Goal: Task Accomplishment & Management: Manage account settings

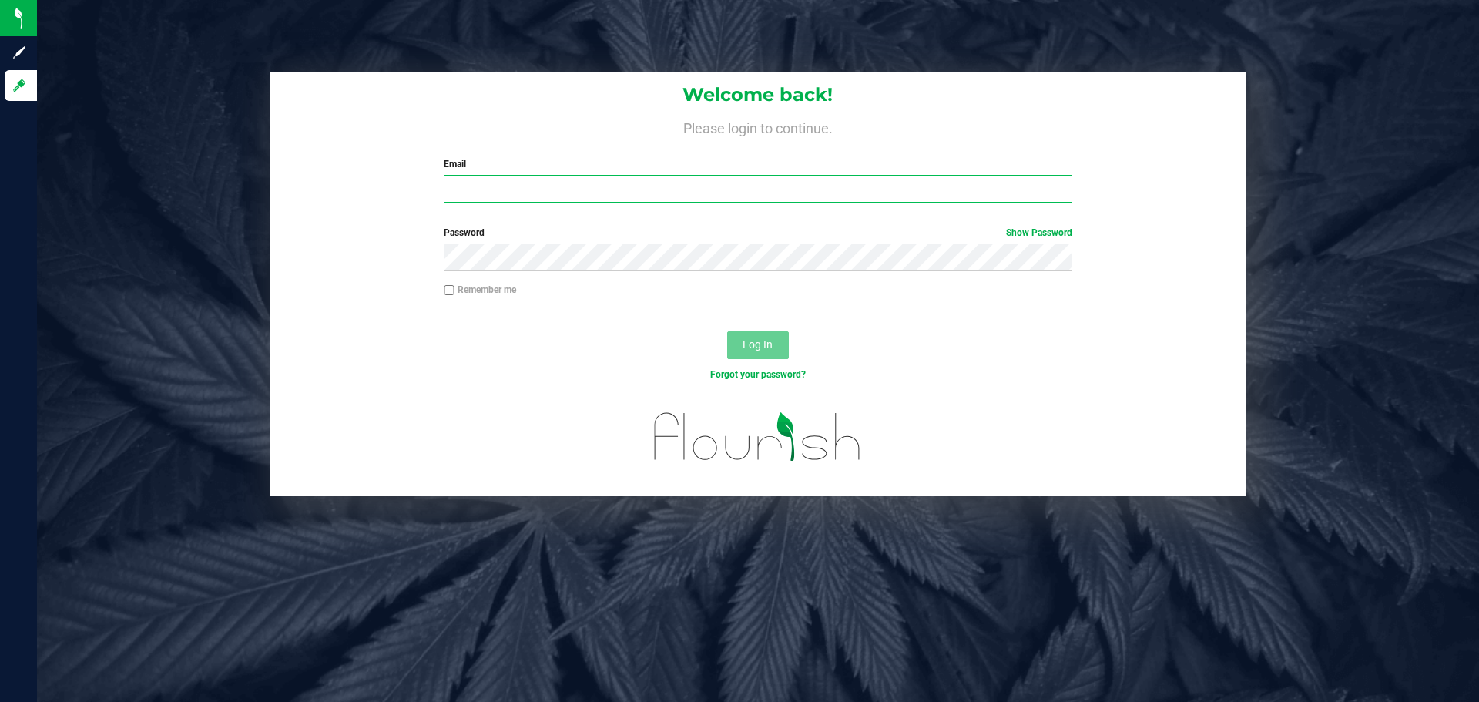
click at [619, 187] on input "Email" at bounding box center [758, 189] width 628 height 28
type input "[EMAIL_ADDRESS][DOMAIN_NAME]"
click at [727, 331] on button "Log In" at bounding box center [758, 345] width 62 height 28
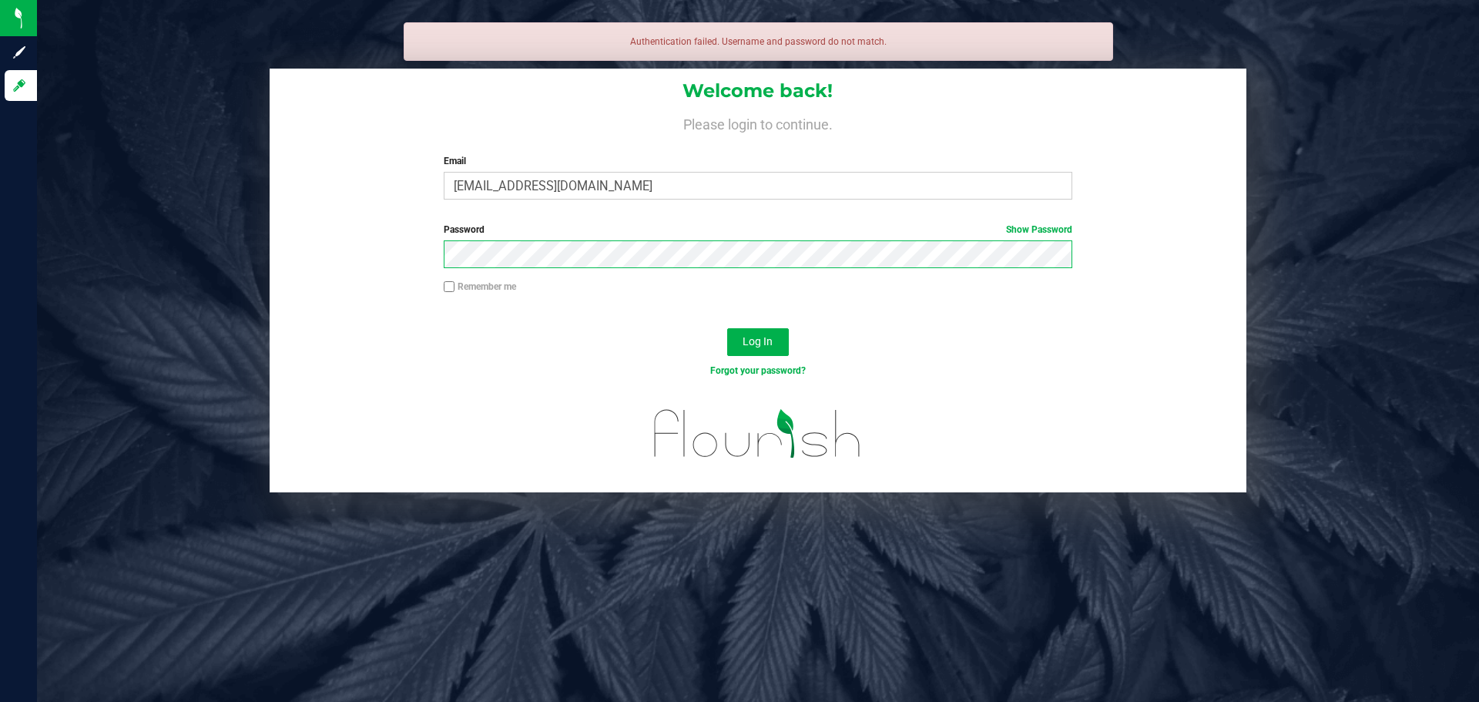
click at [727, 328] on button "Log In" at bounding box center [758, 342] width 62 height 28
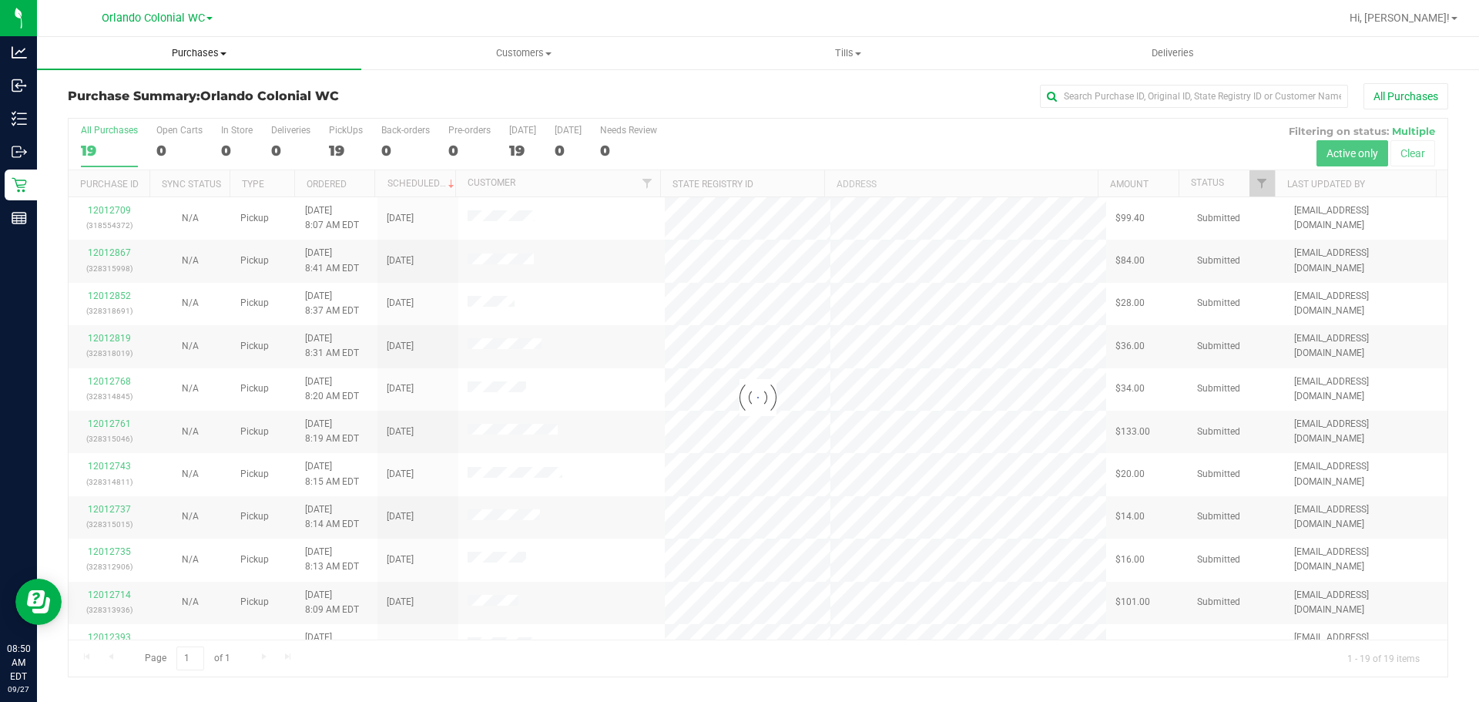
click at [202, 53] on span "Purchases" at bounding box center [199, 53] width 324 height 14
click at [163, 108] on li "Fulfillment" at bounding box center [199, 111] width 324 height 18
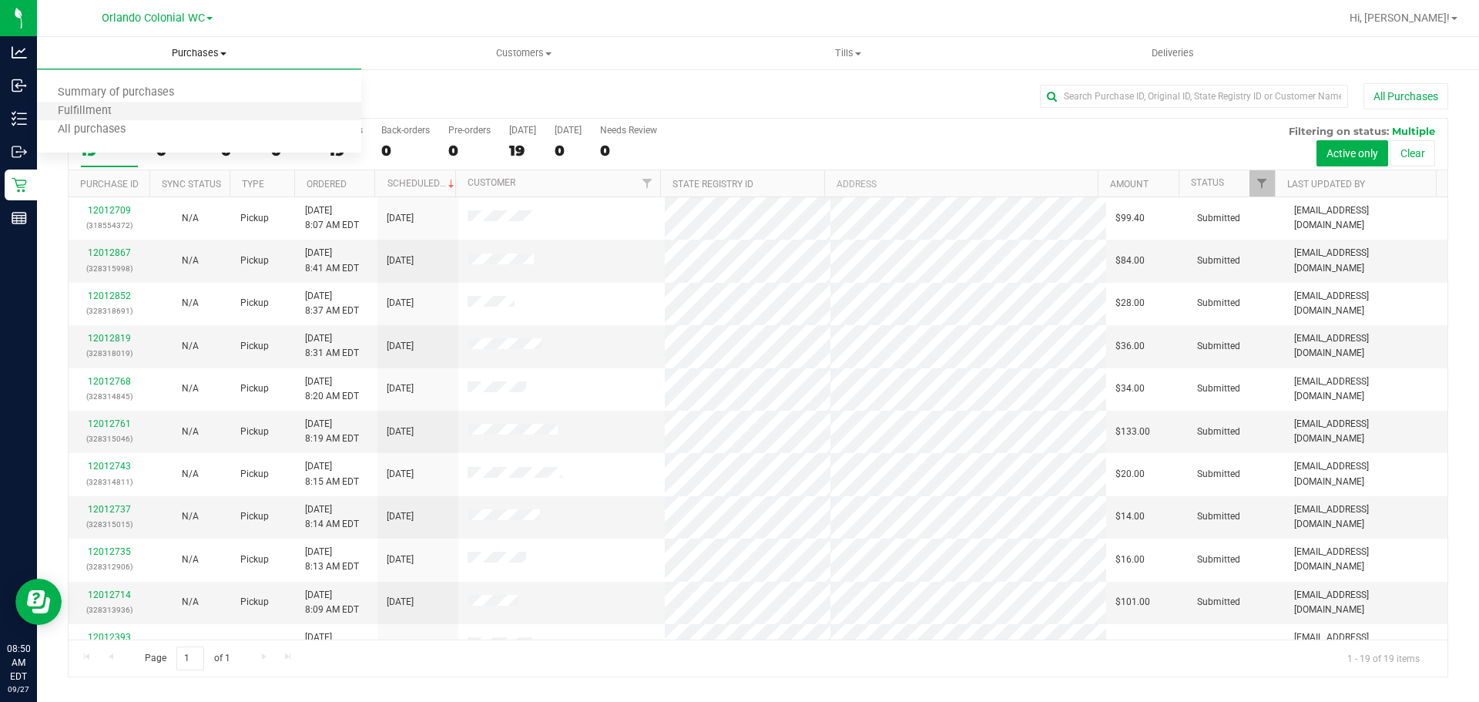
click at [173, 115] on li "Fulfillment" at bounding box center [199, 111] width 324 height 18
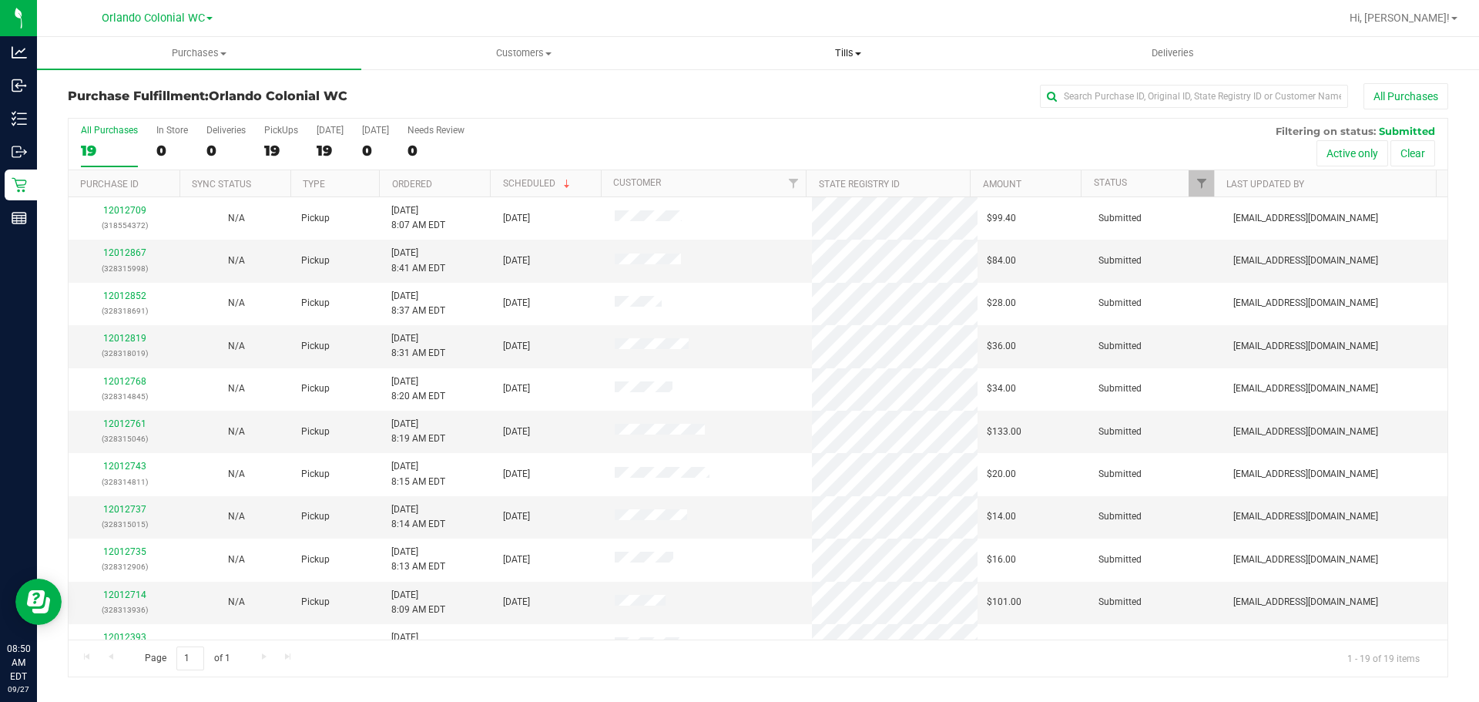
drag, startPoint x: 836, startPoint y: 58, endPoint x: 844, endPoint y: 63, distance: 10.0
click at [837, 58] on span "Tills" at bounding box center [847, 53] width 323 height 14
click at [840, 87] on li "Manage tills" at bounding box center [848, 93] width 324 height 18
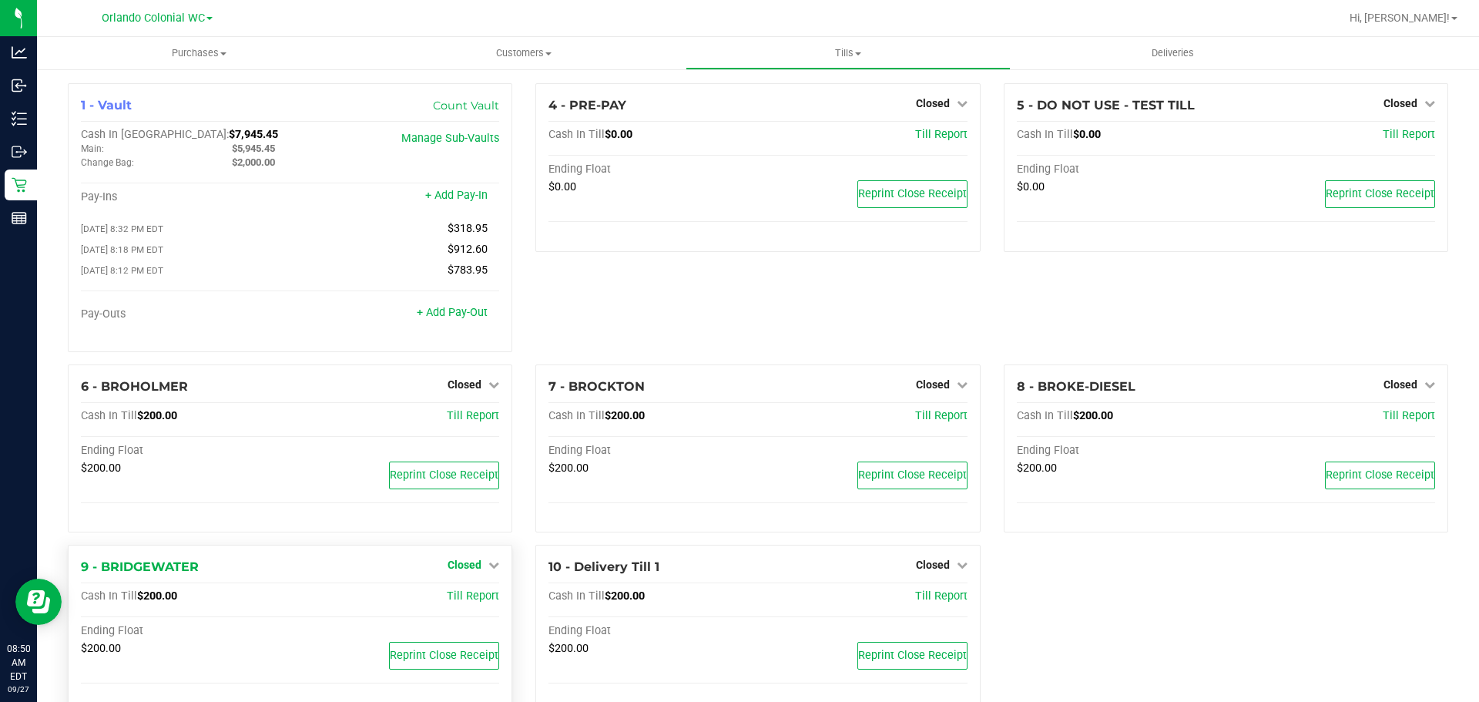
click at [473, 568] on span "Closed" at bounding box center [465, 565] width 34 height 12
click at [470, 596] on link "Open Till" at bounding box center [464, 597] width 41 height 12
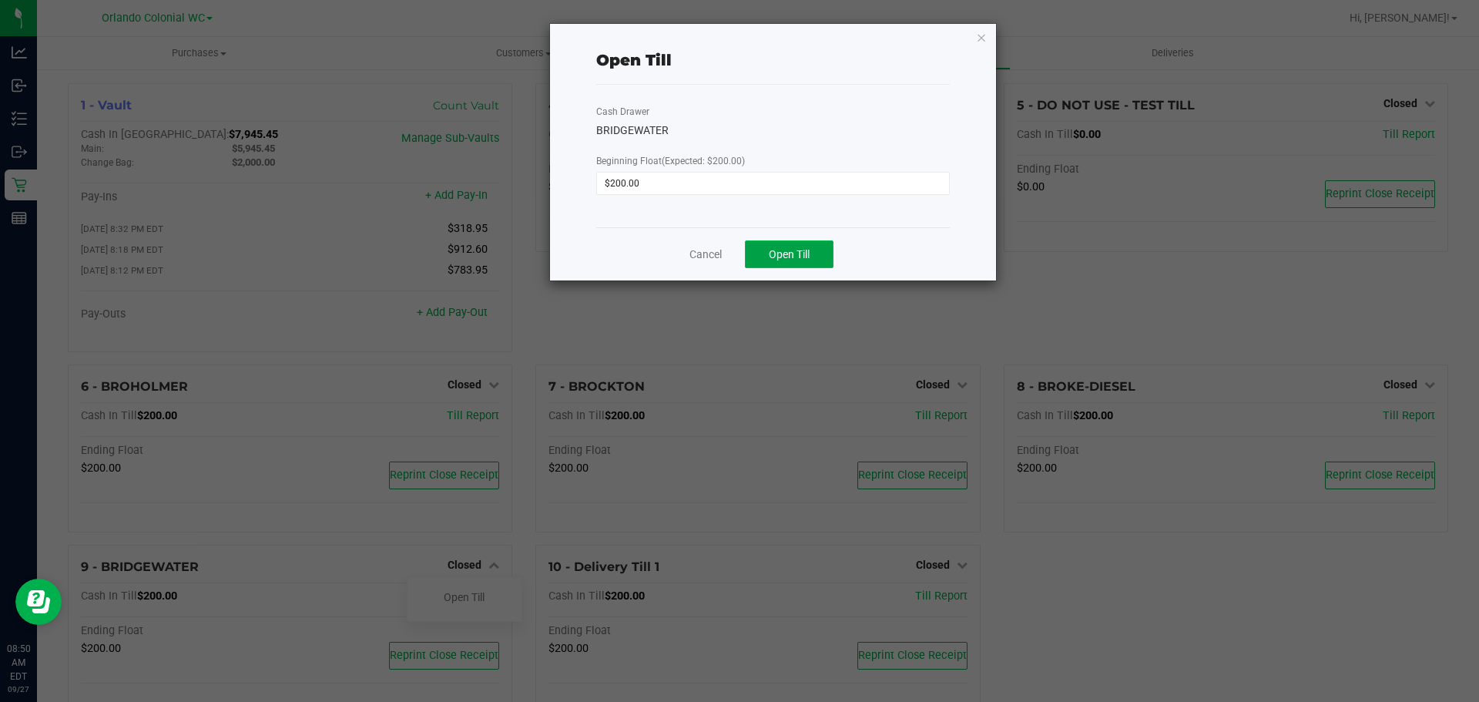
click at [795, 250] on span "Open Till" at bounding box center [789, 254] width 41 height 12
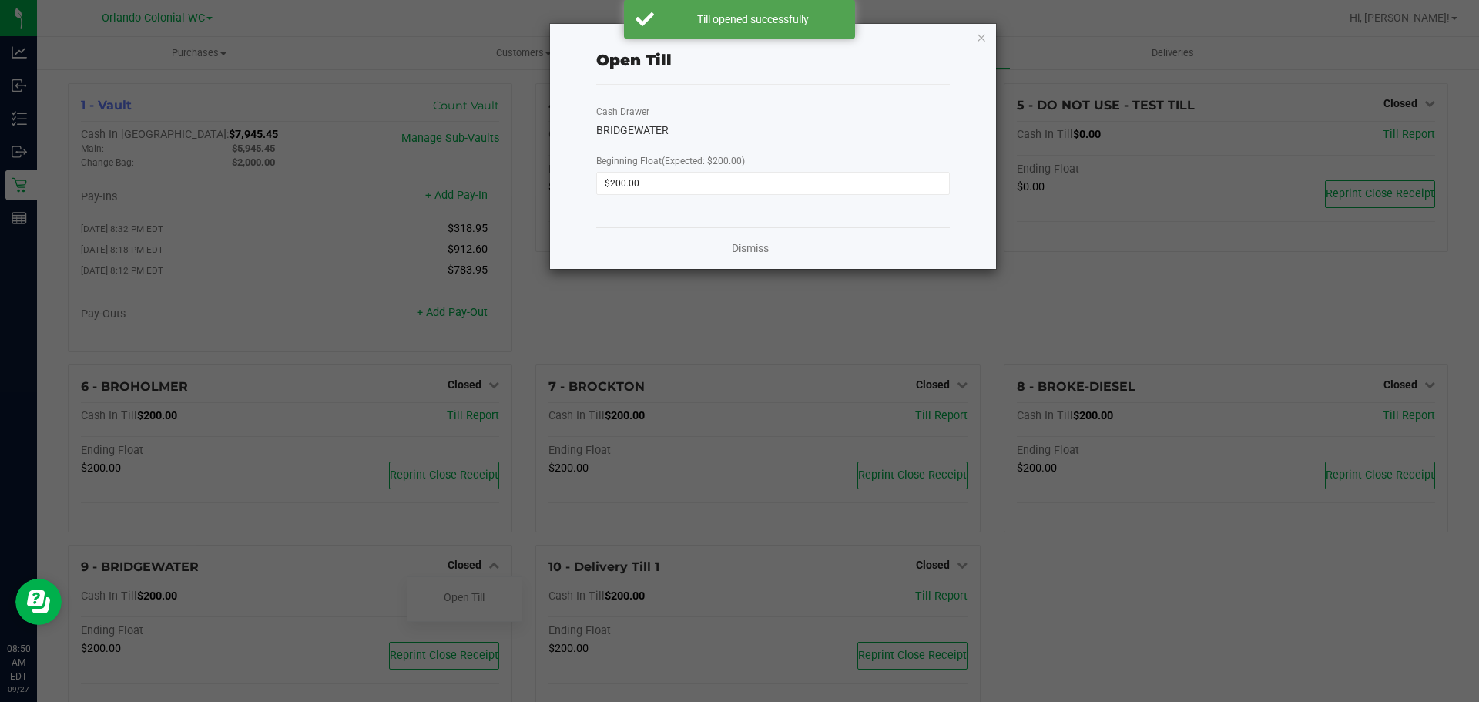
click at [978, 39] on icon "button" at bounding box center [981, 37] width 11 height 18
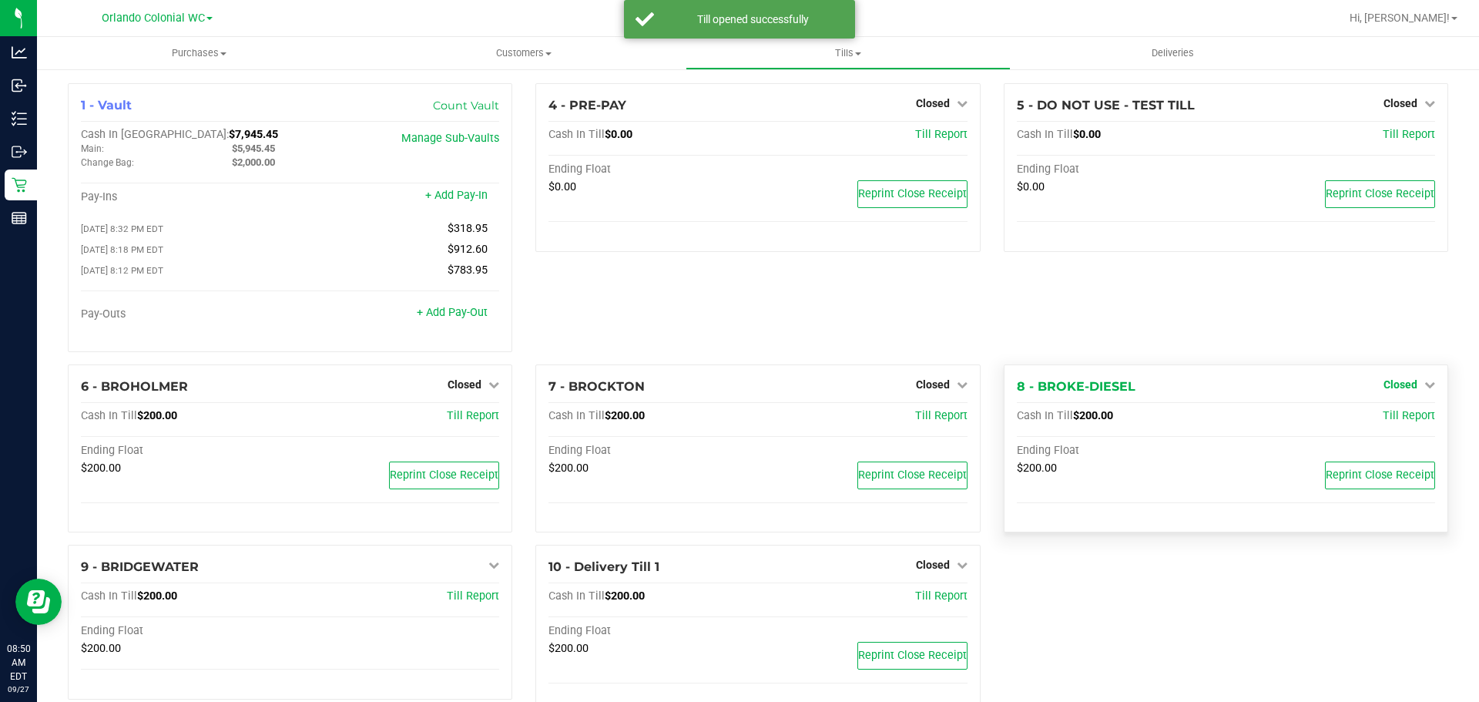
click at [1407, 384] on link "Closed" at bounding box center [1410, 384] width 52 height 12
click at [1395, 421] on link "Open Till" at bounding box center [1400, 416] width 41 height 12
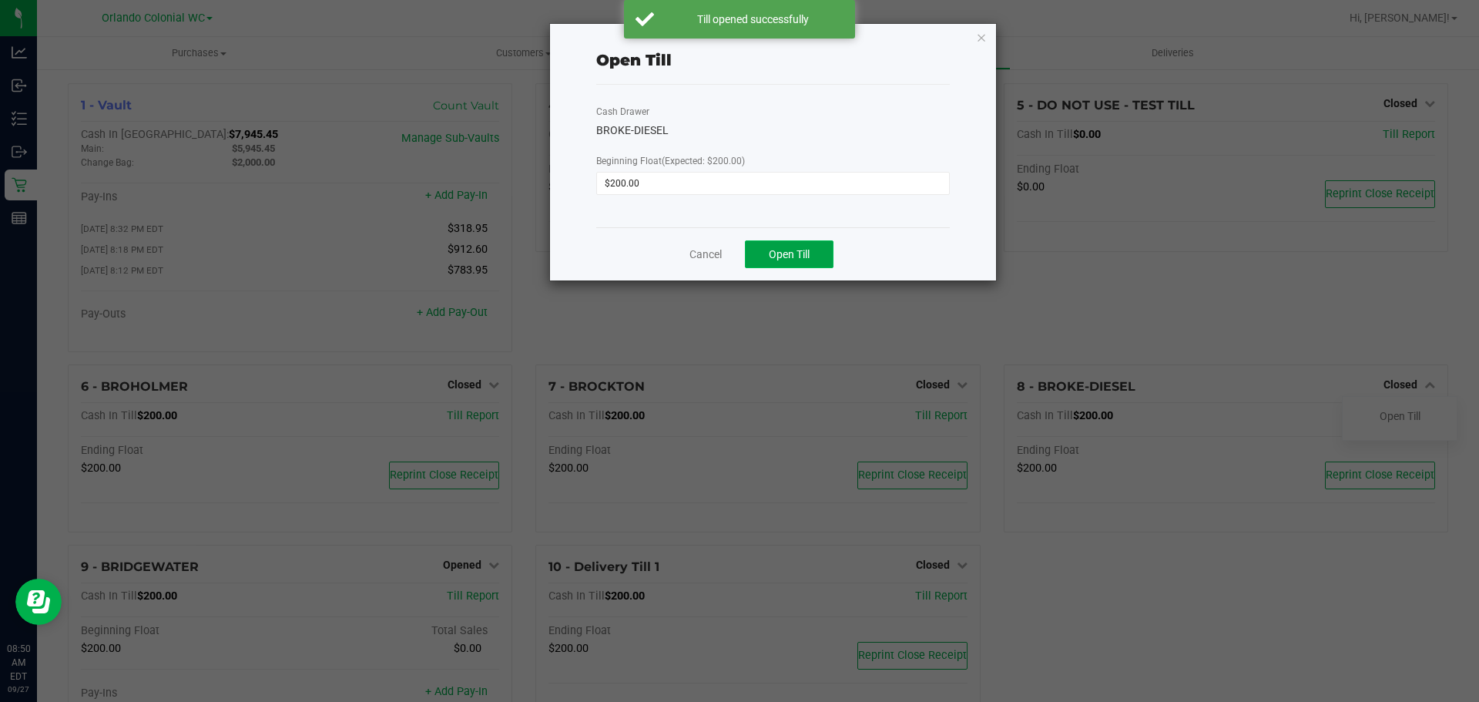
click at [792, 243] on button "Open Till" at bounding box center [789, 254] width 89 height 28
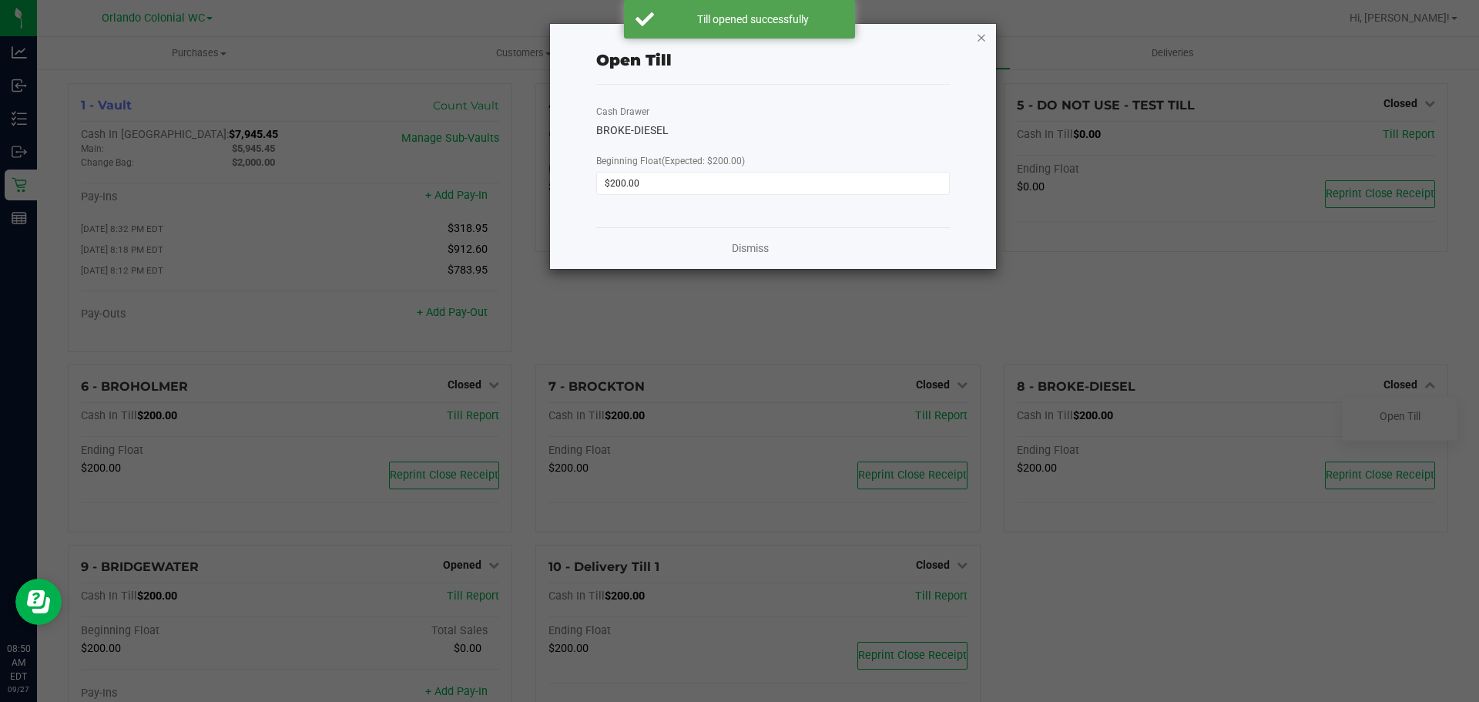
click at [983, 35] on icon "button" at bounding box center [981, 37] width 11 height 18
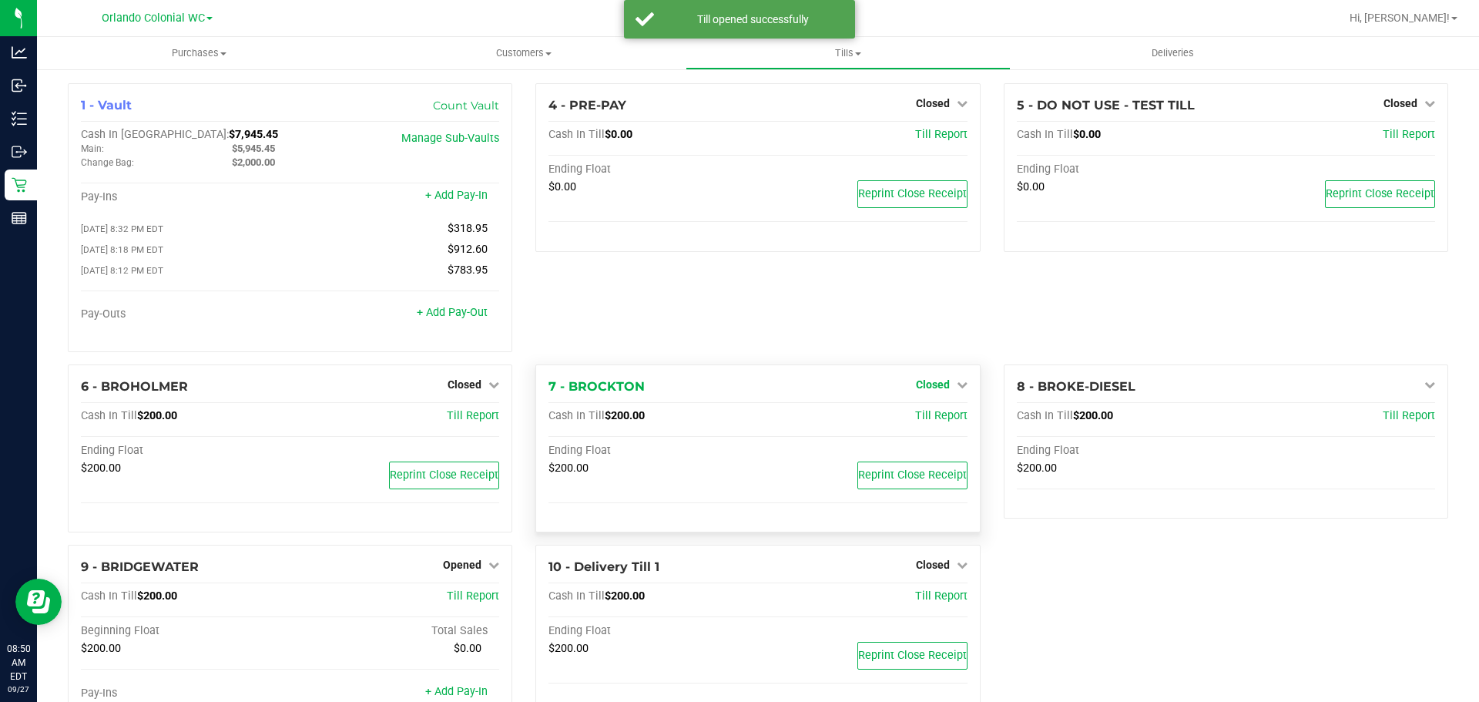
click at [937, 387] on span "Closed" at bounding box center [933, 384] width 34 height 12
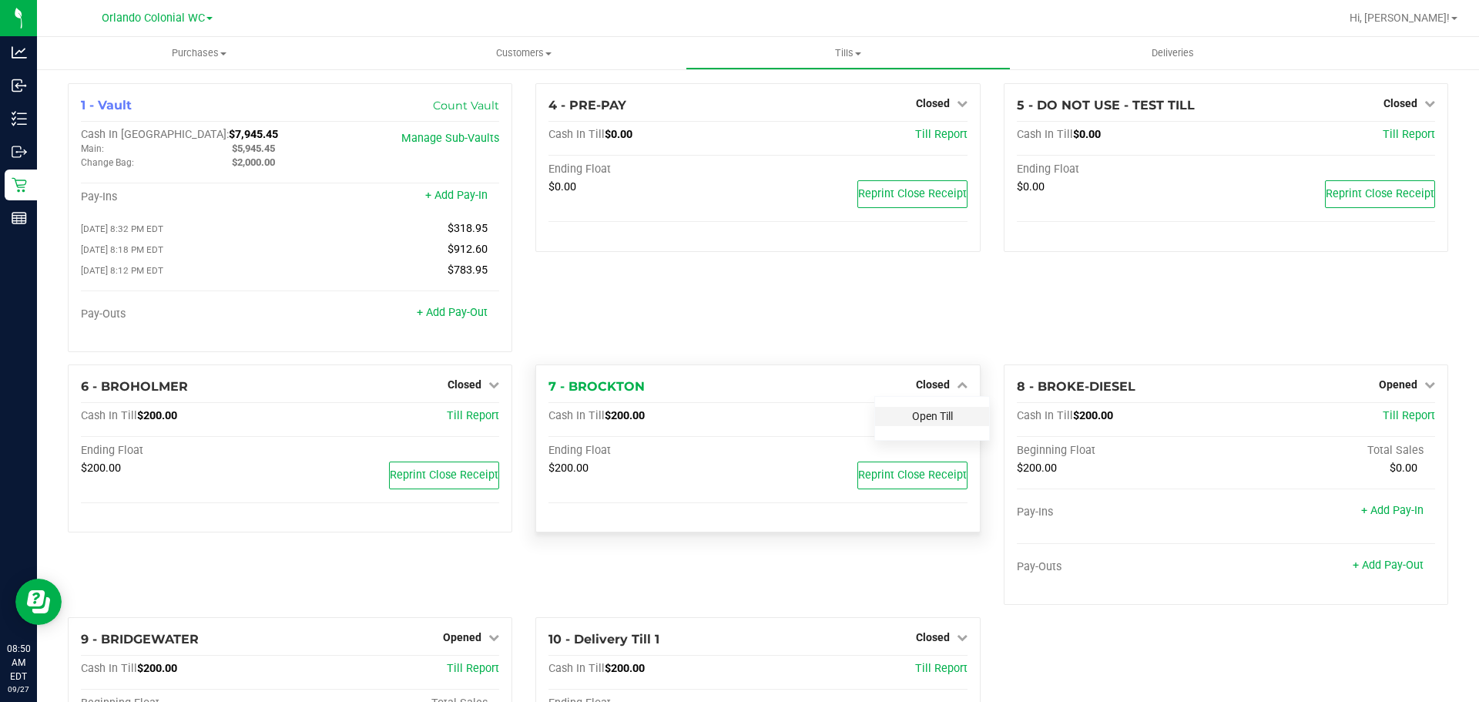
click at [933, 420] on link "Open Till" at bounding box center [932, 416] width 41 height 12
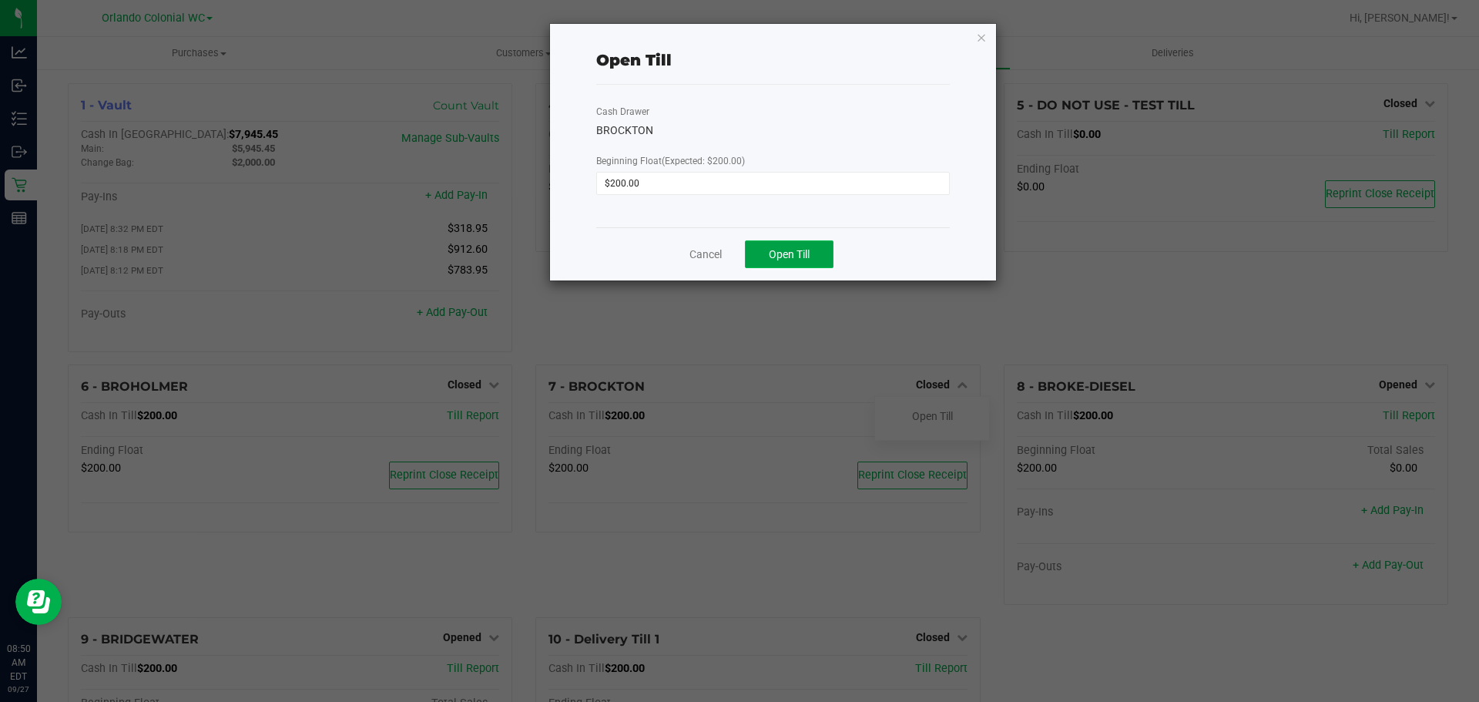
click at [801, 263] on button "Open Till" at bounding box center [789, 254] width 89 height 28
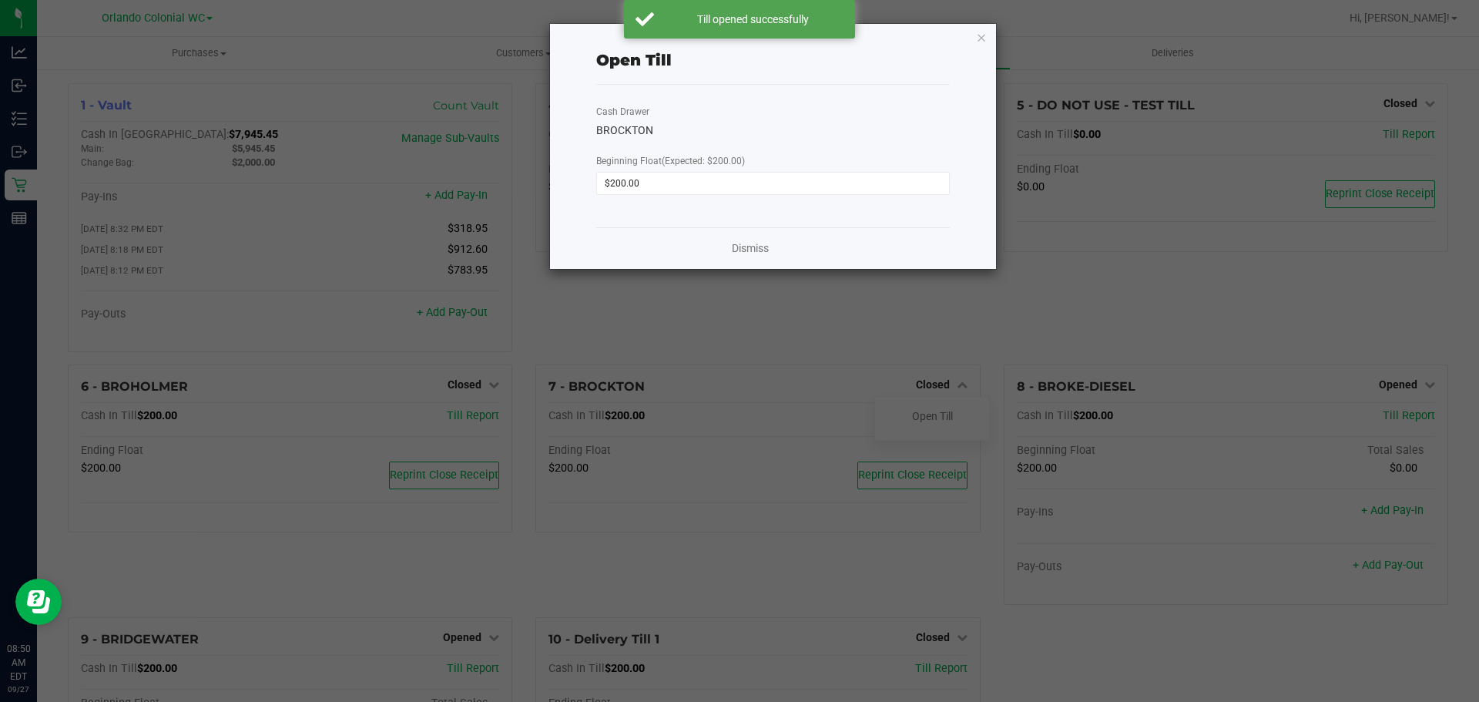
drag, startPoint x: 981, startPoint y: 39, endPoint x: 950, endPoint y: 53, distance: 34.1
click at [981, 38] on icon "button" at bounding box center [981, 37] width 11 height 18
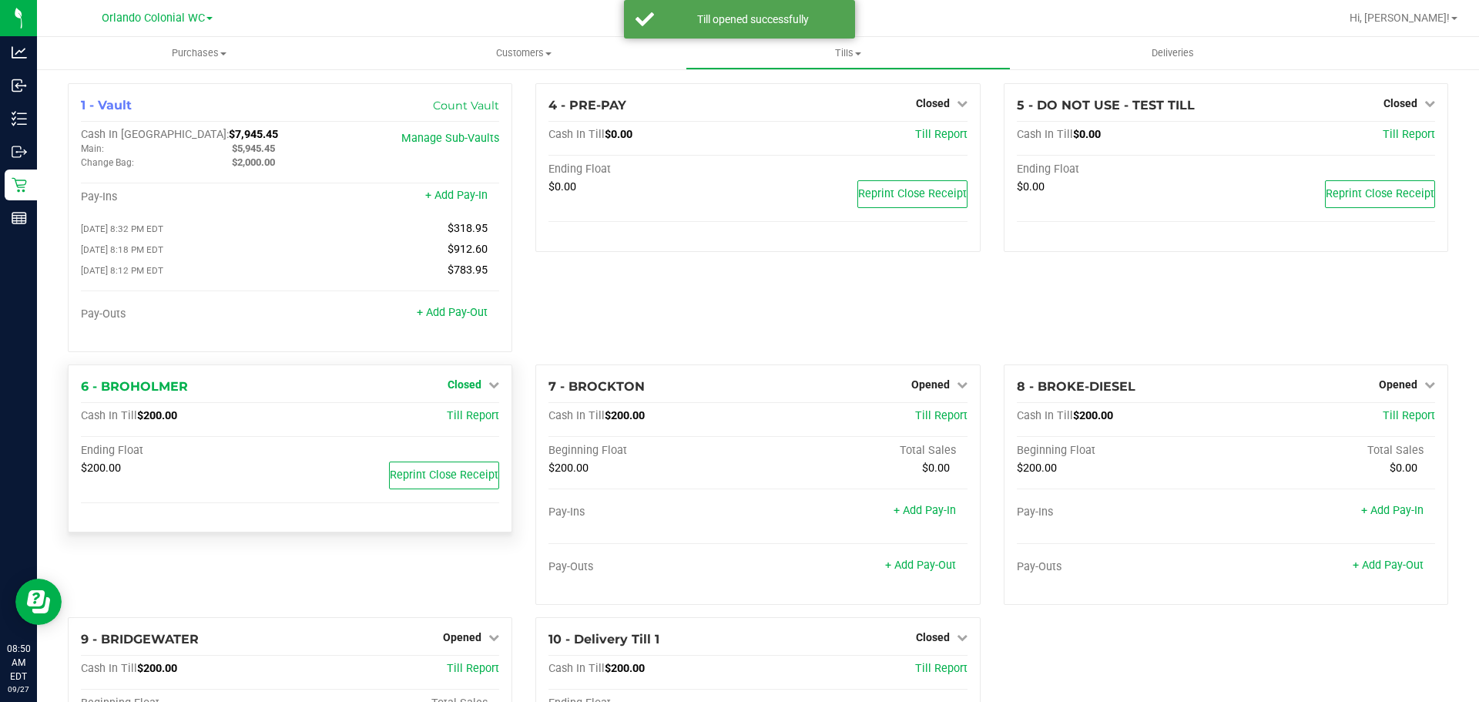
click at [471, 388] on span "Closed" at bounding box center [465, 384] width 34 height 12
click at [474, 420] on link "Open Till" at bounding box center [464, 416] width 41 height 12
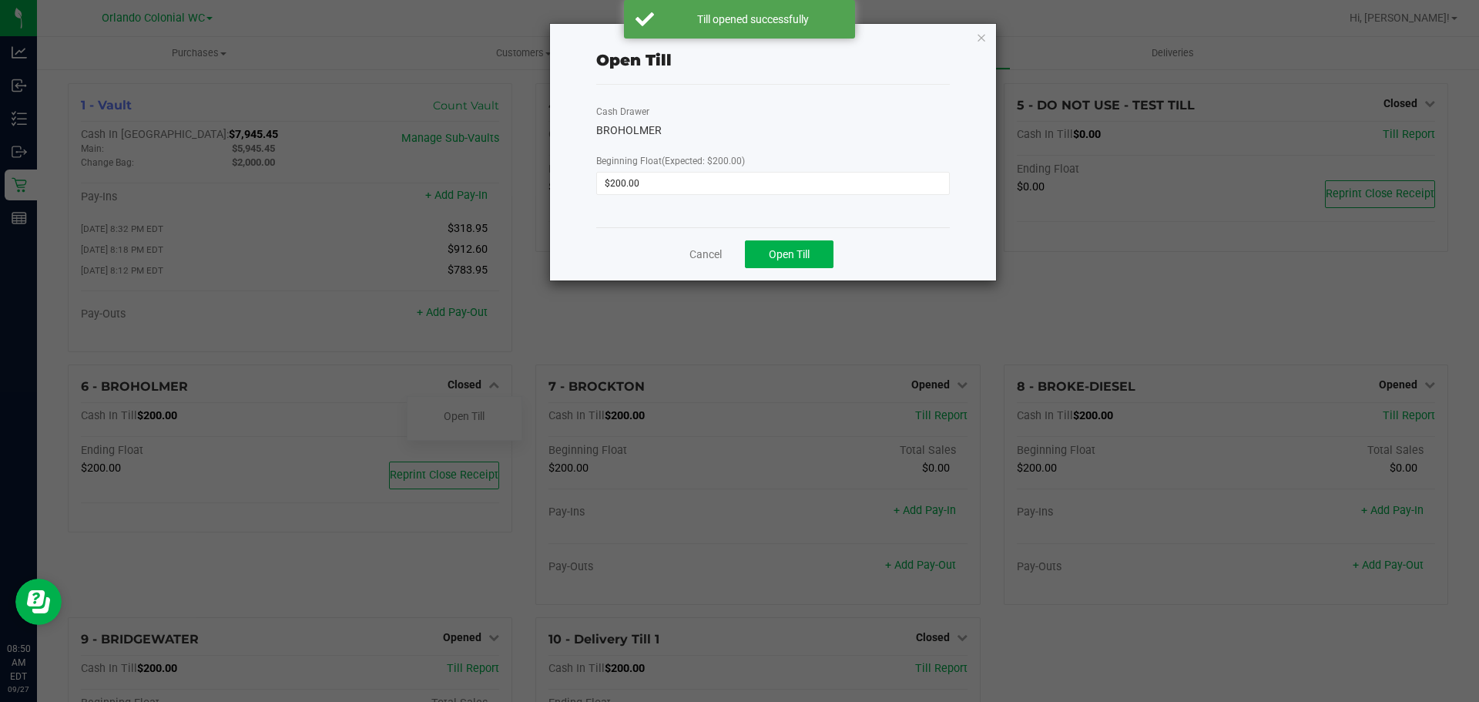
click at [769, 277] on div "Cancel Open Till" at bounding box center [773, 253] width 354 height 53
click at [779, 253] on span "Open Till" at bounding box center [789, 254] width 41 height 12
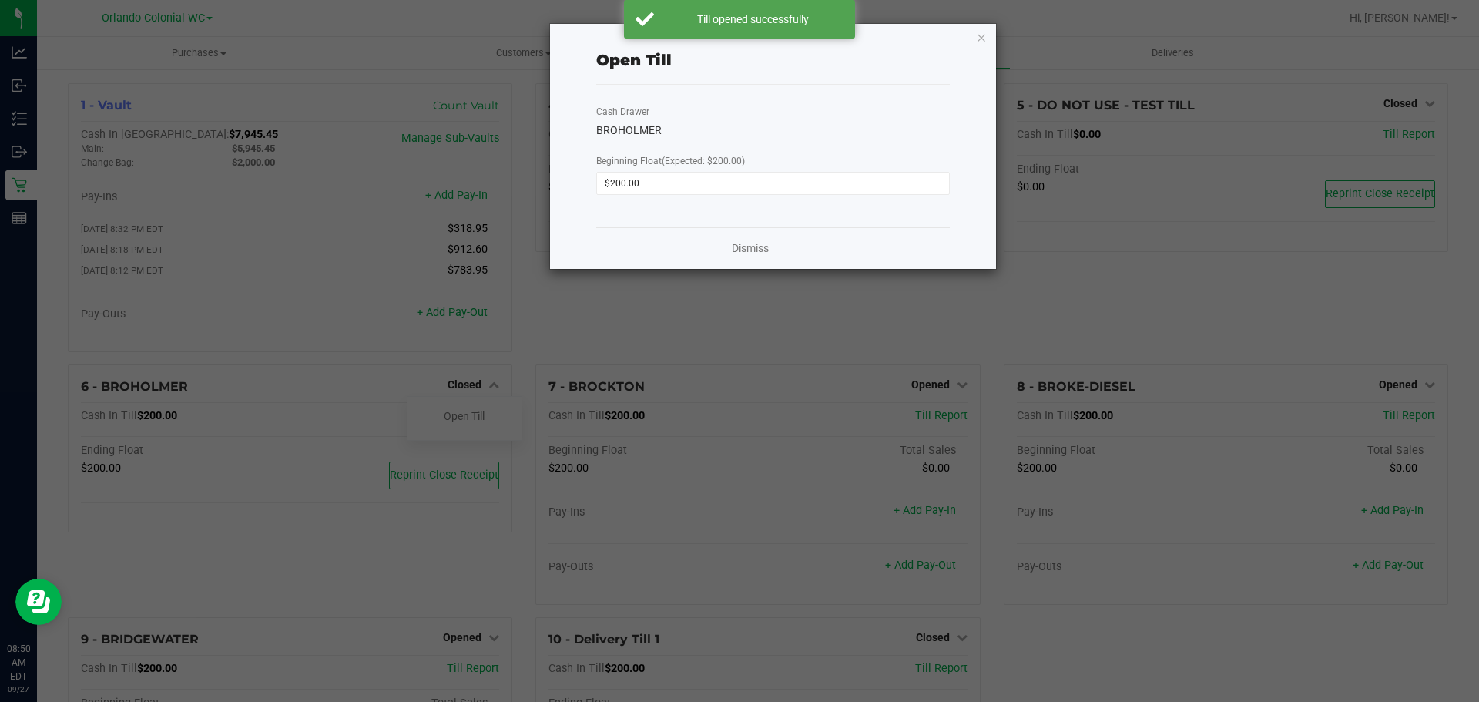
click at [985, 38] on icon "button" at bounding box center [981, 37] width 11 height 18
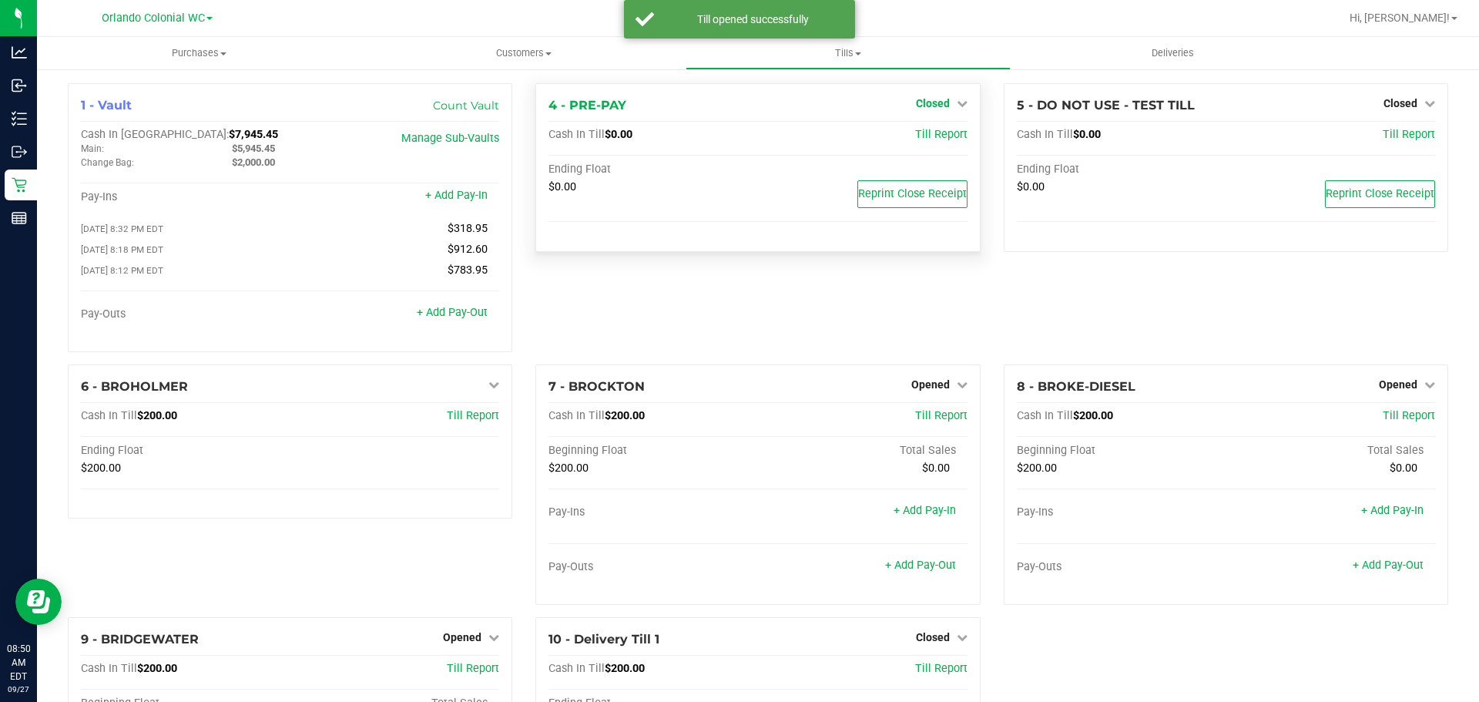
click at [931, 101] on span "Closed" at bounding box center [933, 103] width 34 height 12
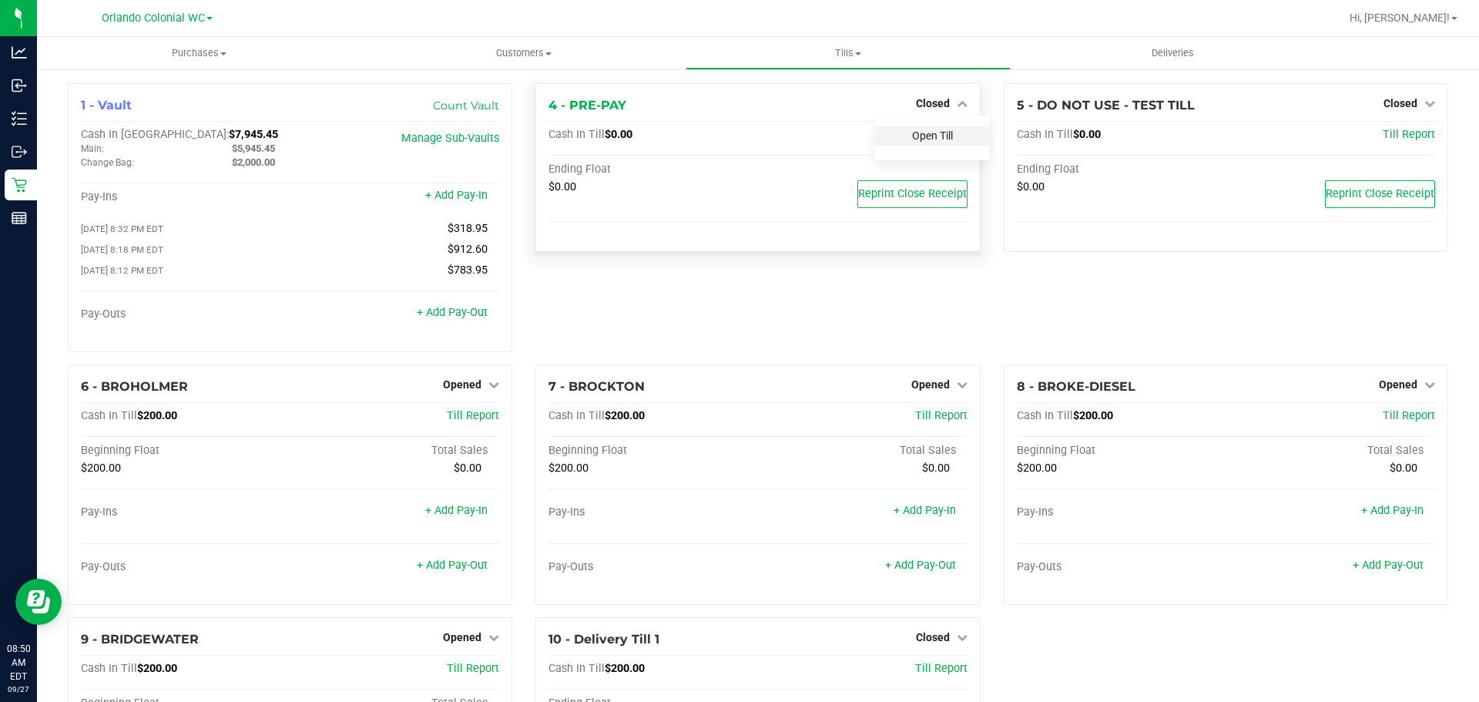
click at [934, 141] on link "Open Till" at bounding box center [932, 135] width 41 height 12
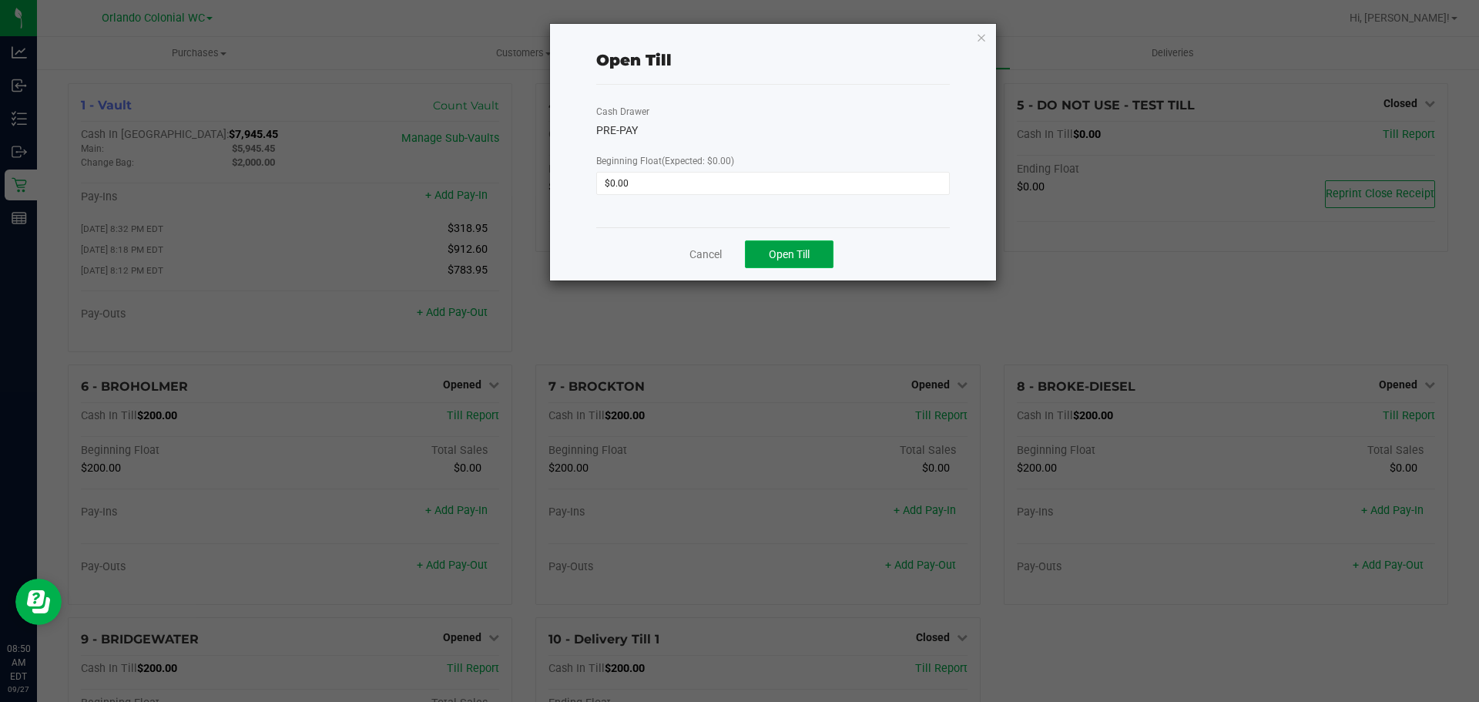
click at [804, 250] on span "Open Till" at bounding box center [789, 254] width 41 height 12
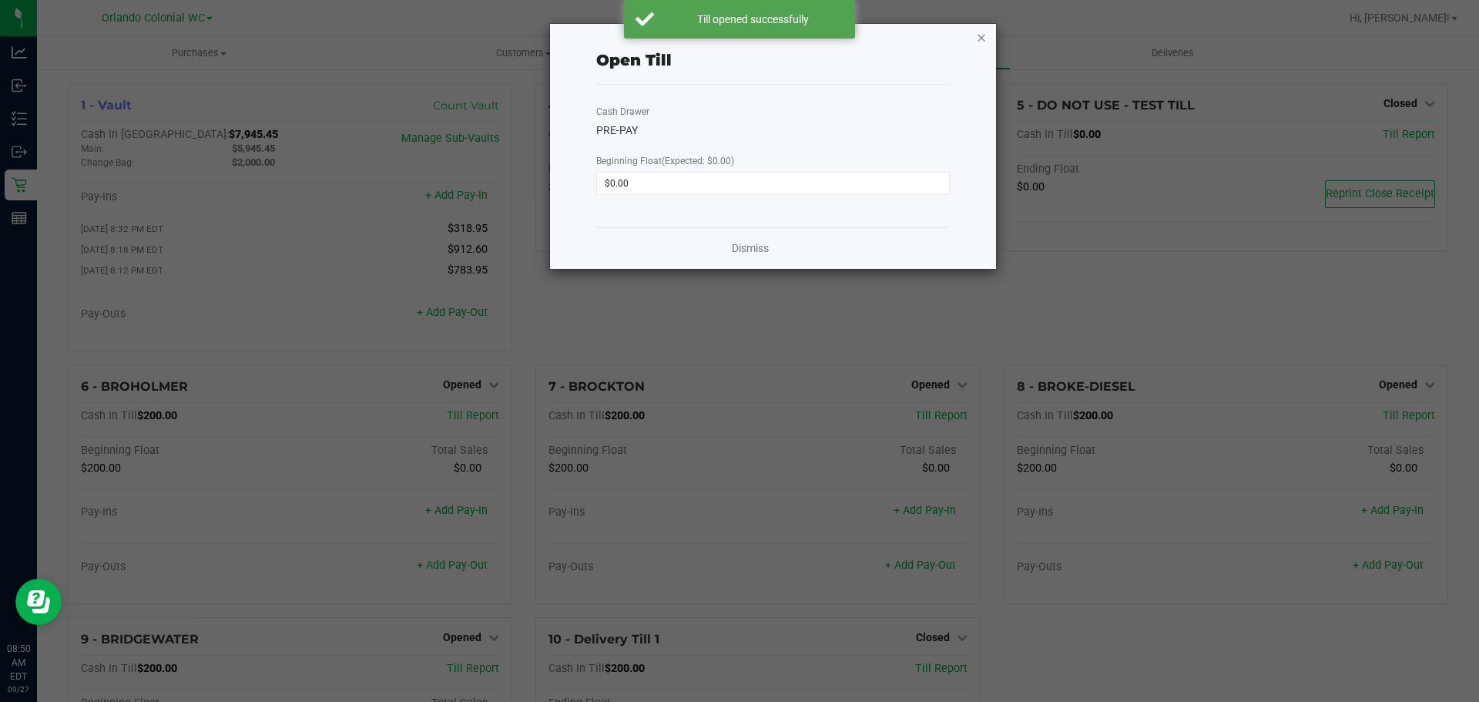
click at [980, 37] on icon "button" at bounding box center [981, 37] width 11 height 18
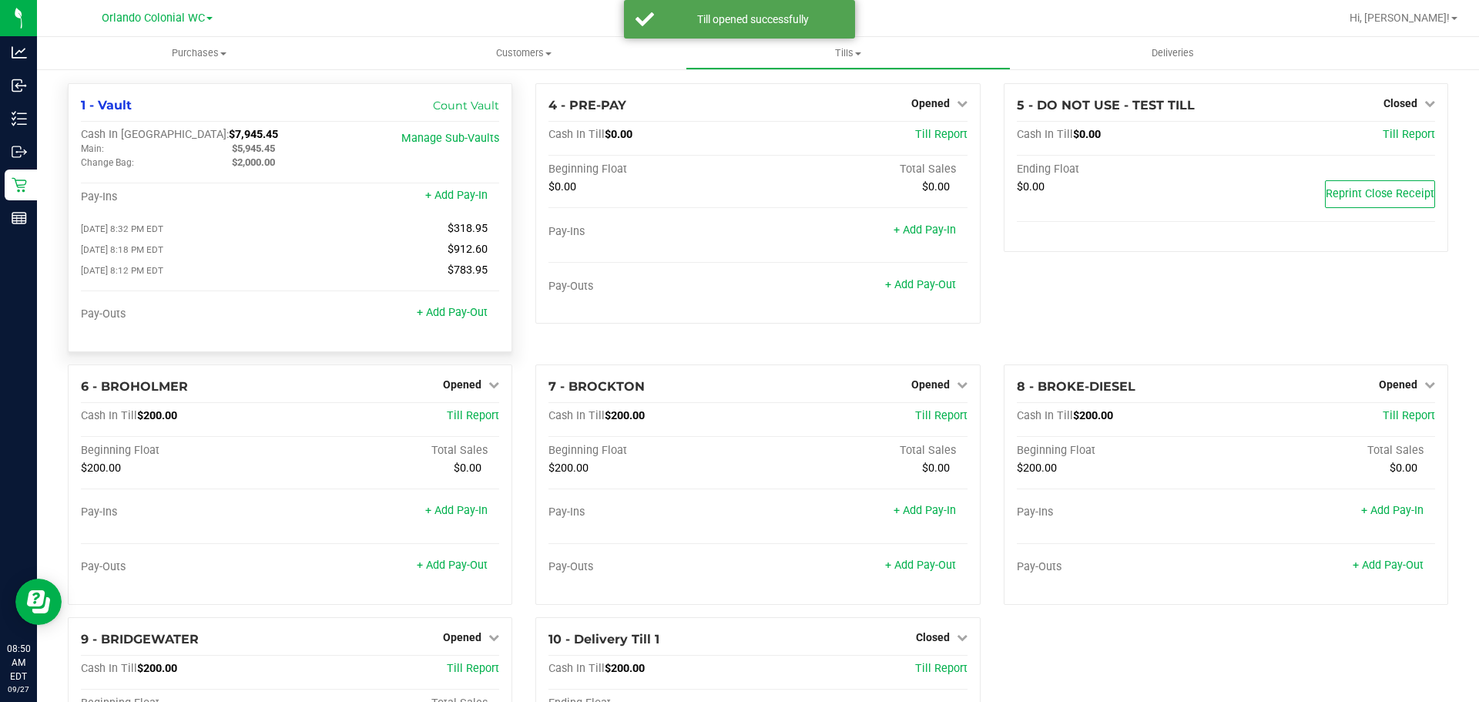
click at [261, 151] on span "$5,945.45" at bounding box center [253, 149] width 43 height 12
copy span "5,945.45"
click at [229, 133] on span "$7,945.45" at bounding box center [253, 134] width 49 height 13
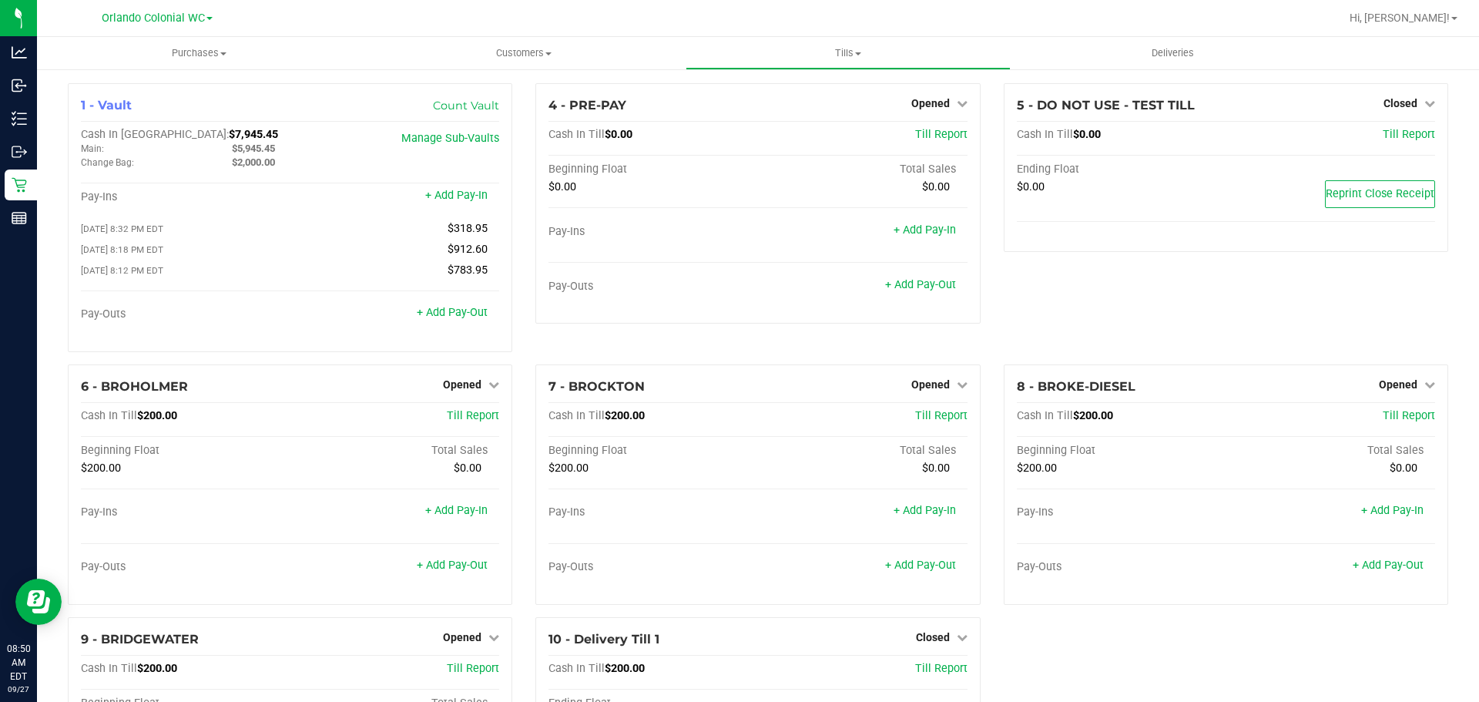
copy span "7,945.45"
click at [1452, 17] on span at bounding box center [1454, 18] width 6 height 3
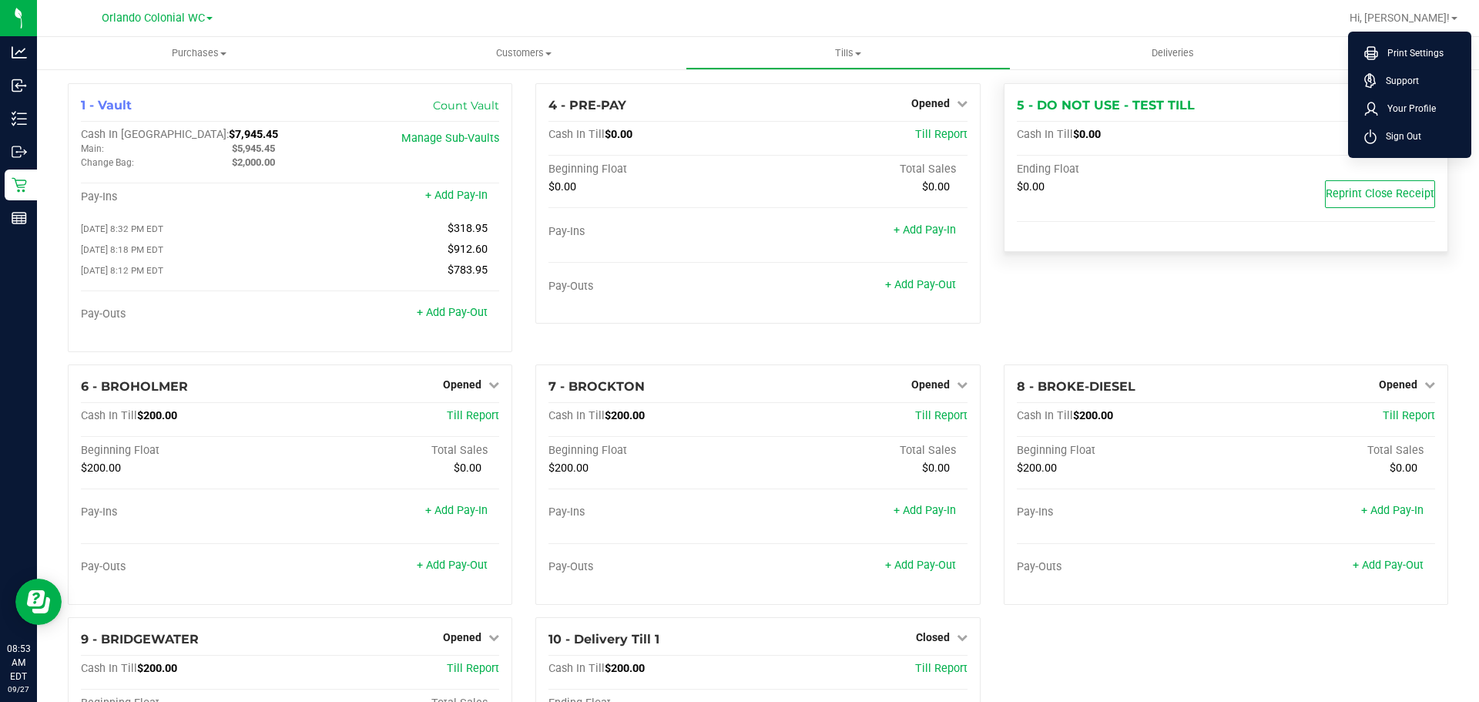
click at [1434, 132] on li "Sign Out" at bounding box center [1410, 136] width 116 height 28
